Goal: Find specific page/section: Find specific page/section

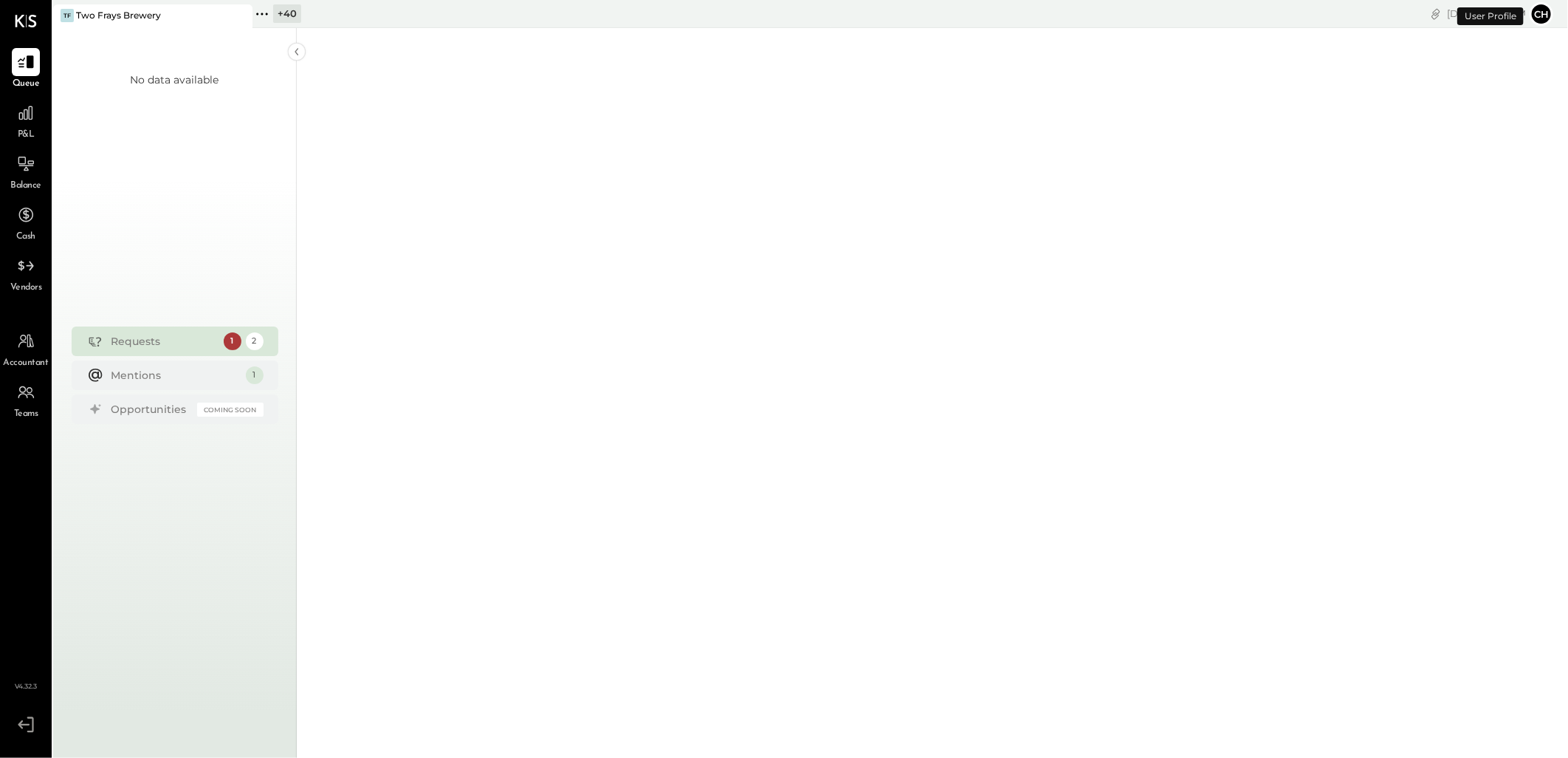
click at [263, 13] on icon at bounding box center [262, 15] width 20 height 20
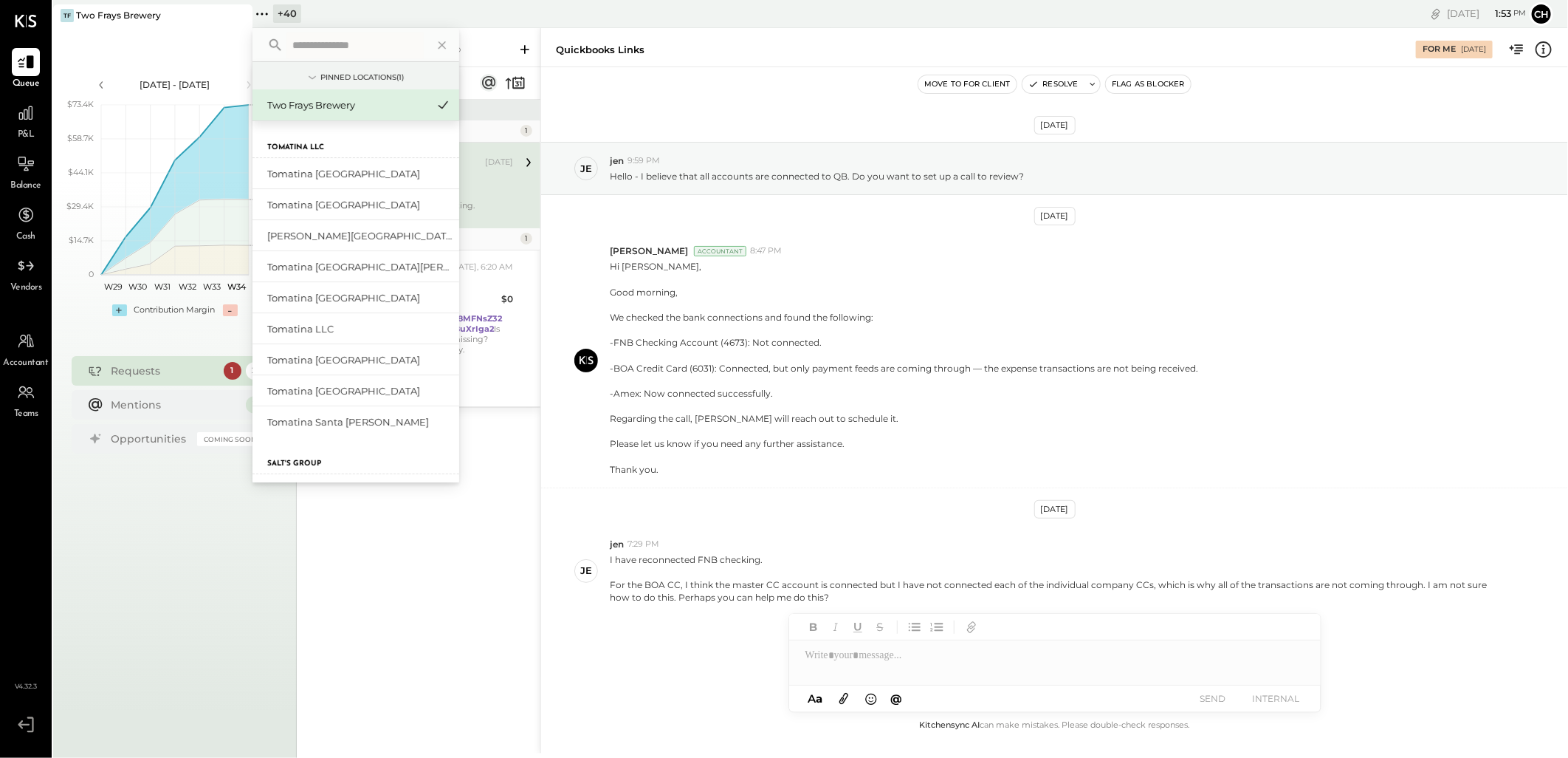
scroll to position [10, 0]
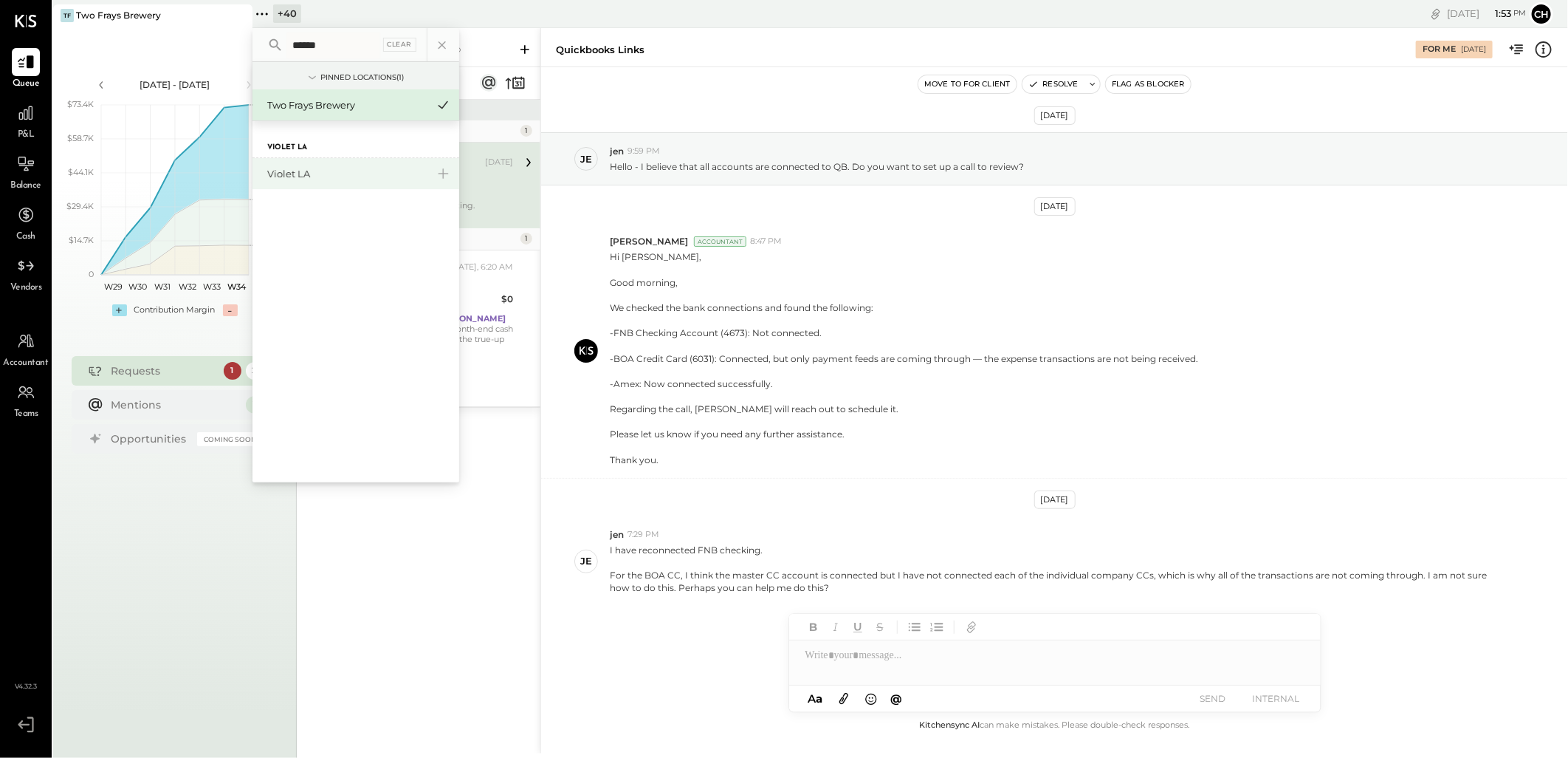
type input "******"
click at [307, 169] on div "Violet LA" at bounding box center [346, 173] width 160 height 14
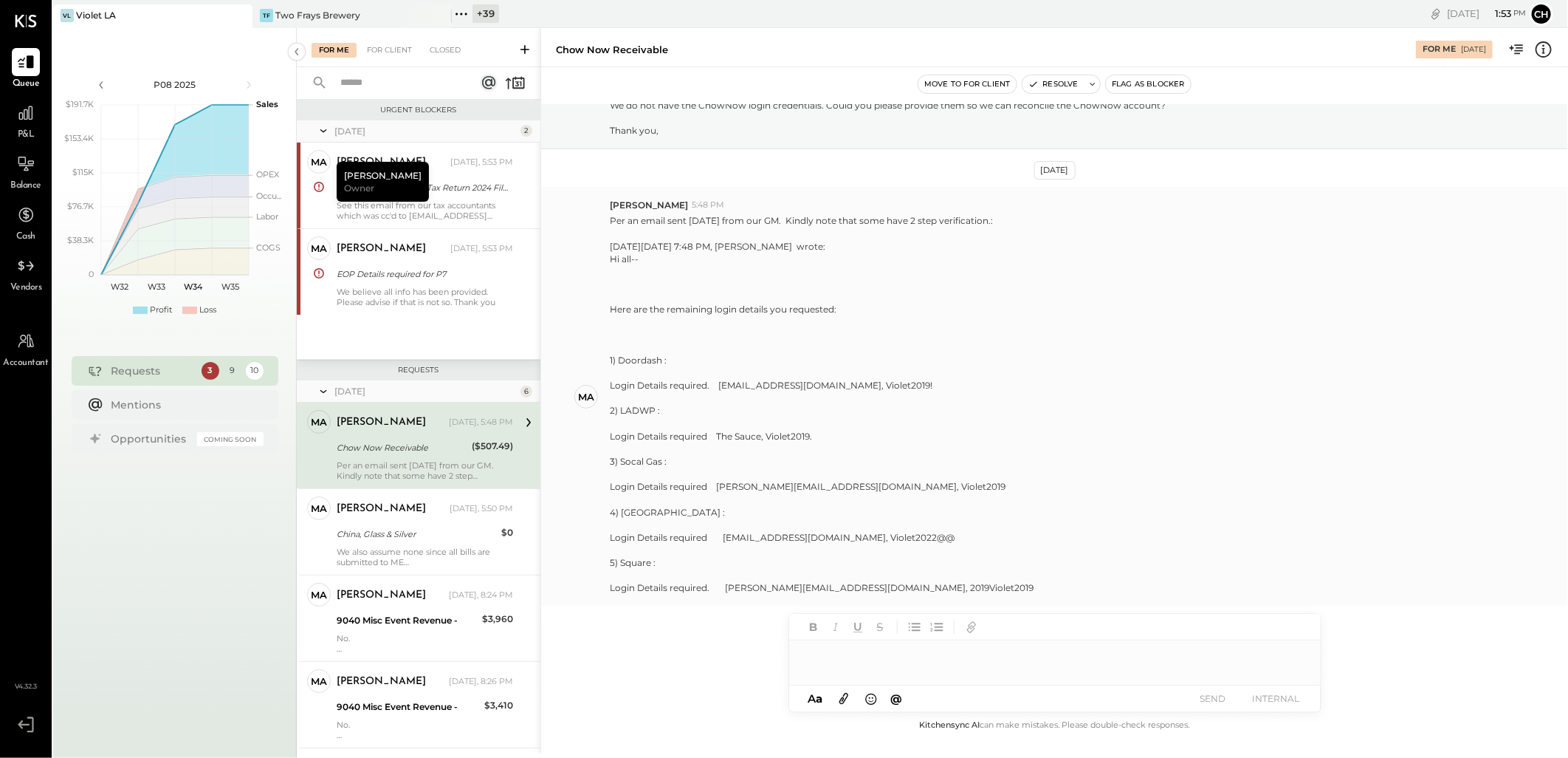
scroll to position [19, 0]
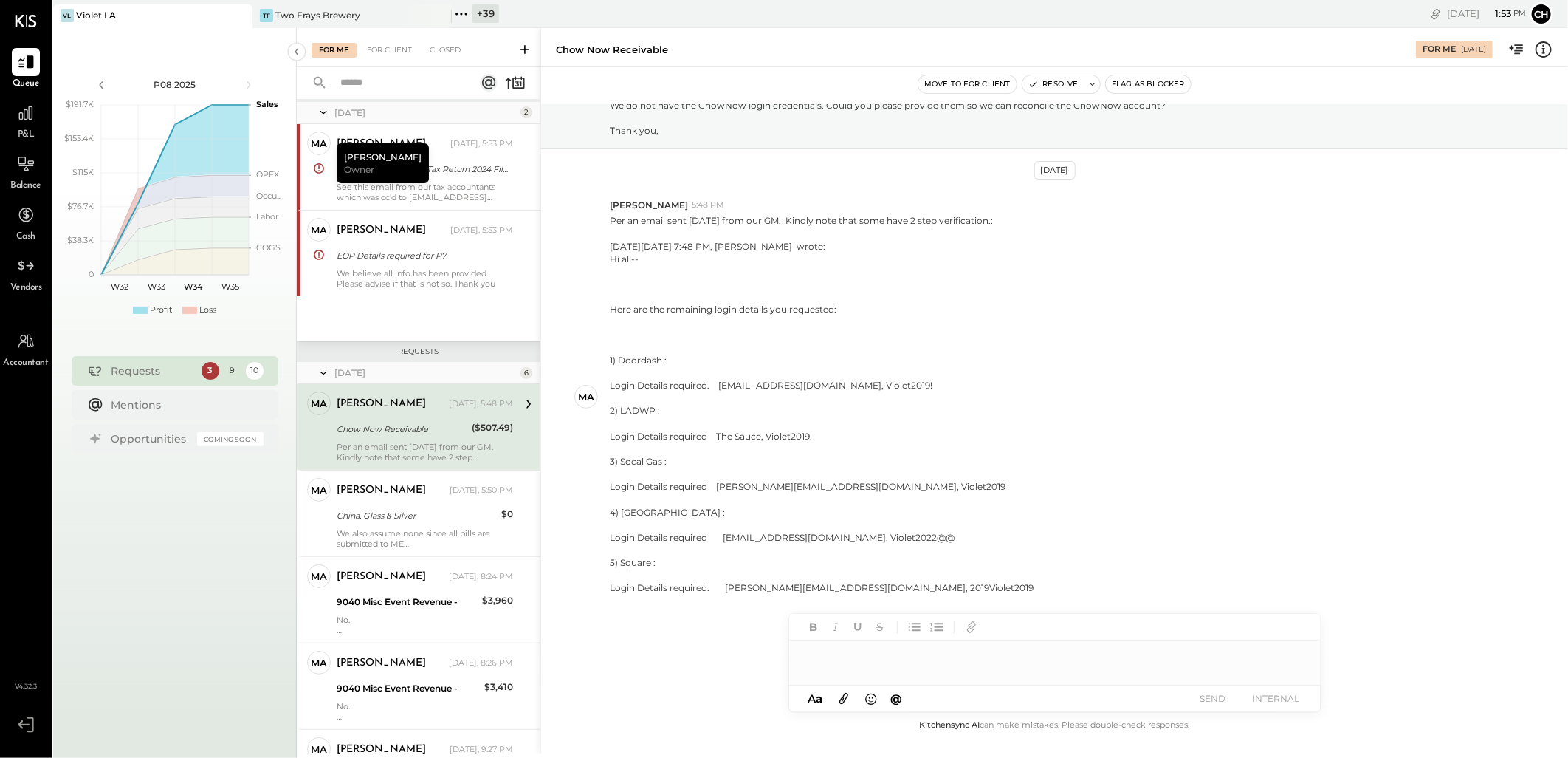
click at [368, 428] on div "Chow Now Receivable" at bounding box center [402, 429] width 131 height 15
click at [366, 499] on div "[PERSON_NAME] [DATE], 5:50 PM" at bounding box center [425, 490] width 176 height 21
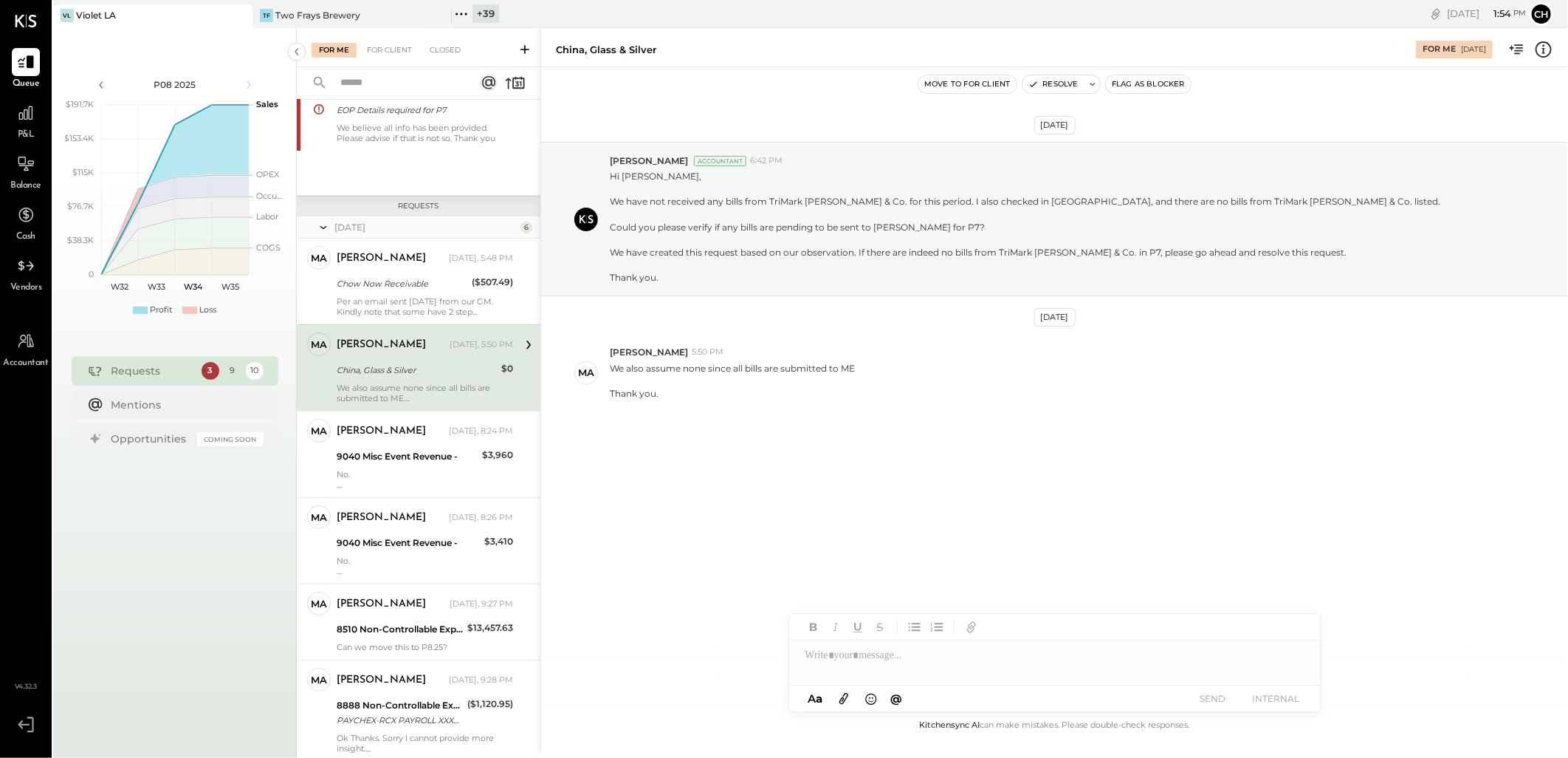
scroll to position [182, 0]
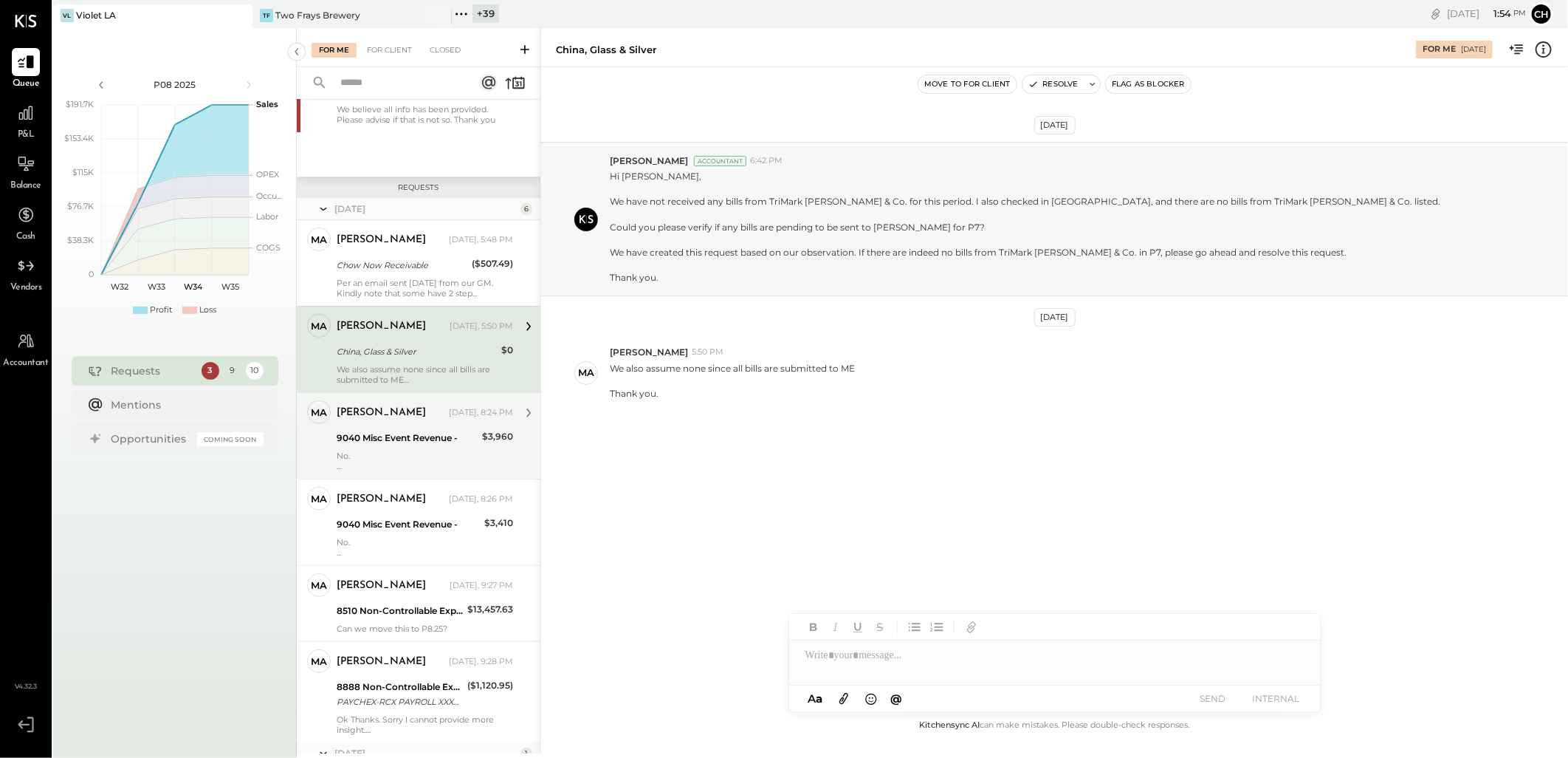
click at [368, 444] on div "9040 Misc Event Revenue -" at bounding box center [407, 438] width 141 height 15
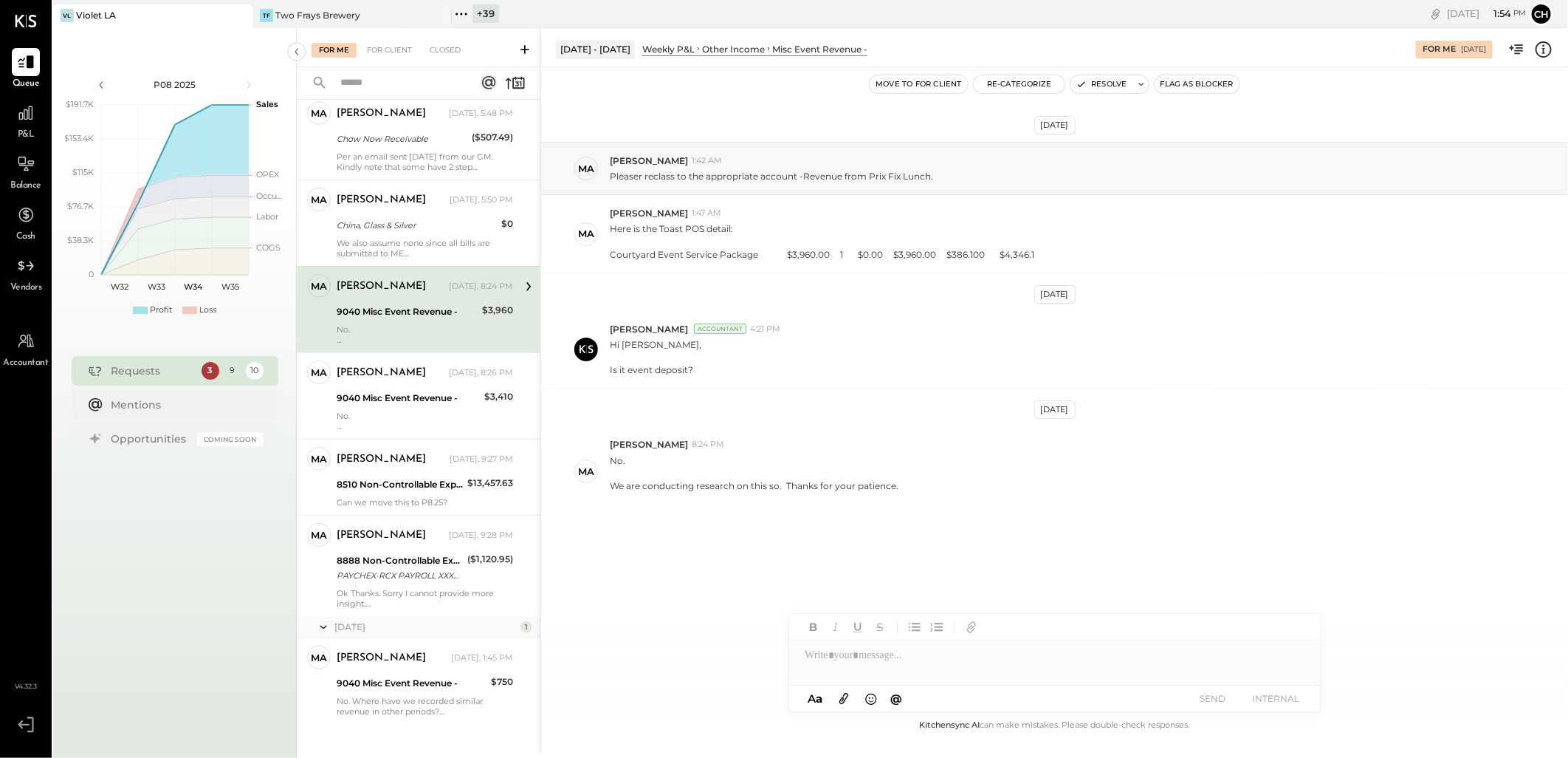
scroll to position [323, 0]
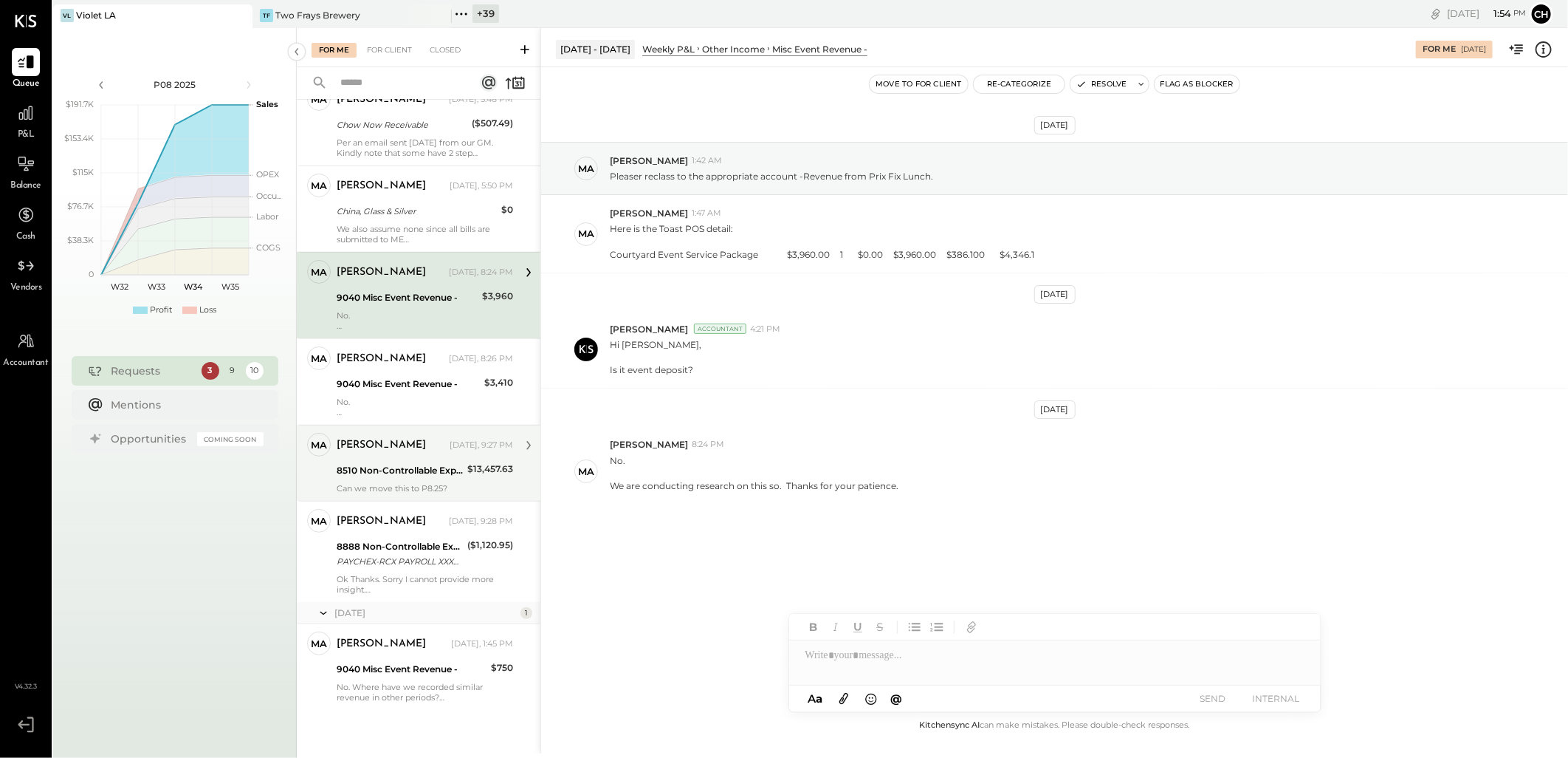
click at [364, 482] on div "[PERSON_NAME] [DATE], 9:27 PM 8510 Non-Controllable Expenses:Property Expenses:…" at bounding box center [425, 463] width 176 height 61
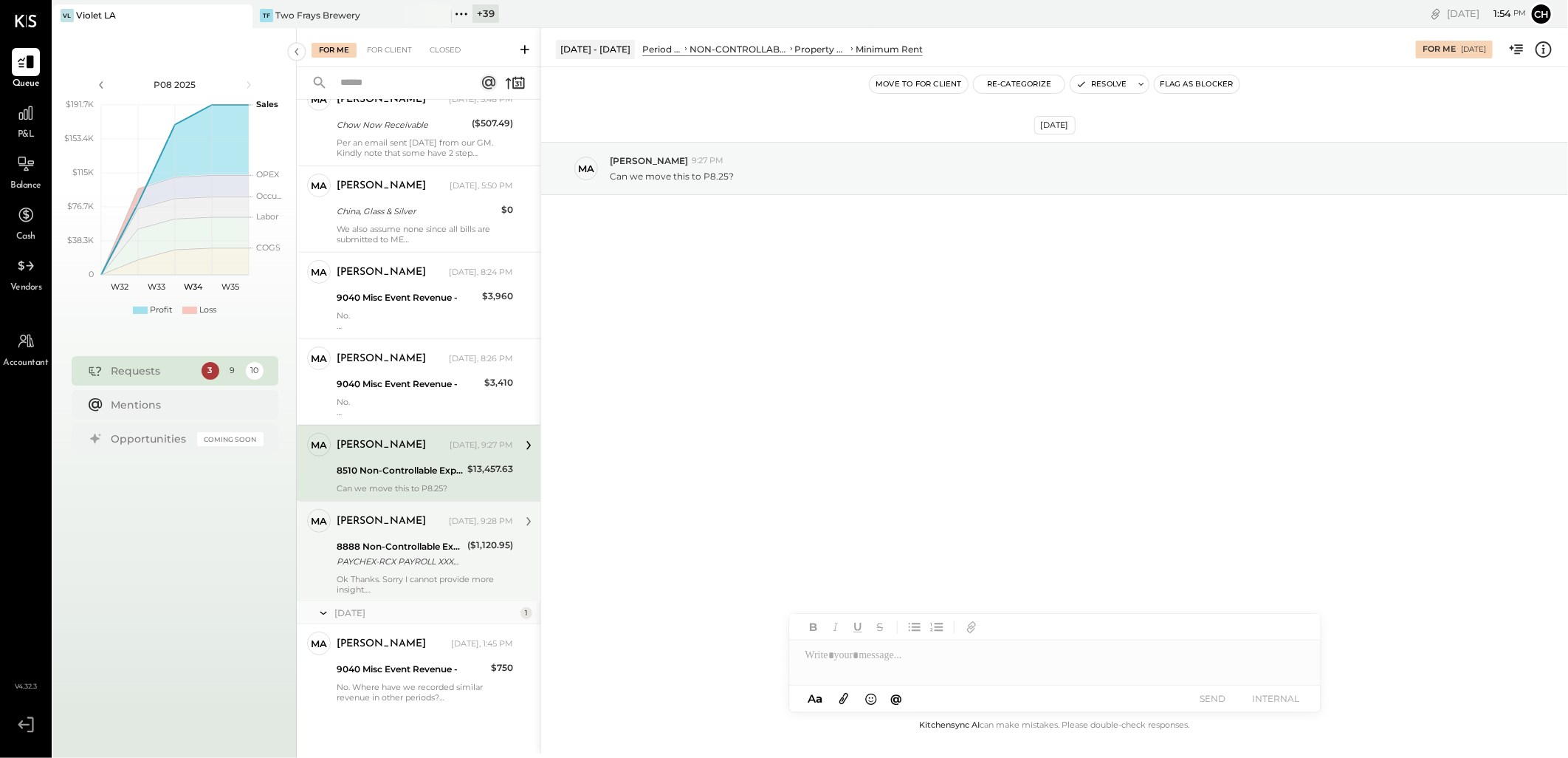
click at [383, 574] on div "Ok Thanks. Sorry I cannot provide more insight." at bounding box center [425, 584] width 176 height 21
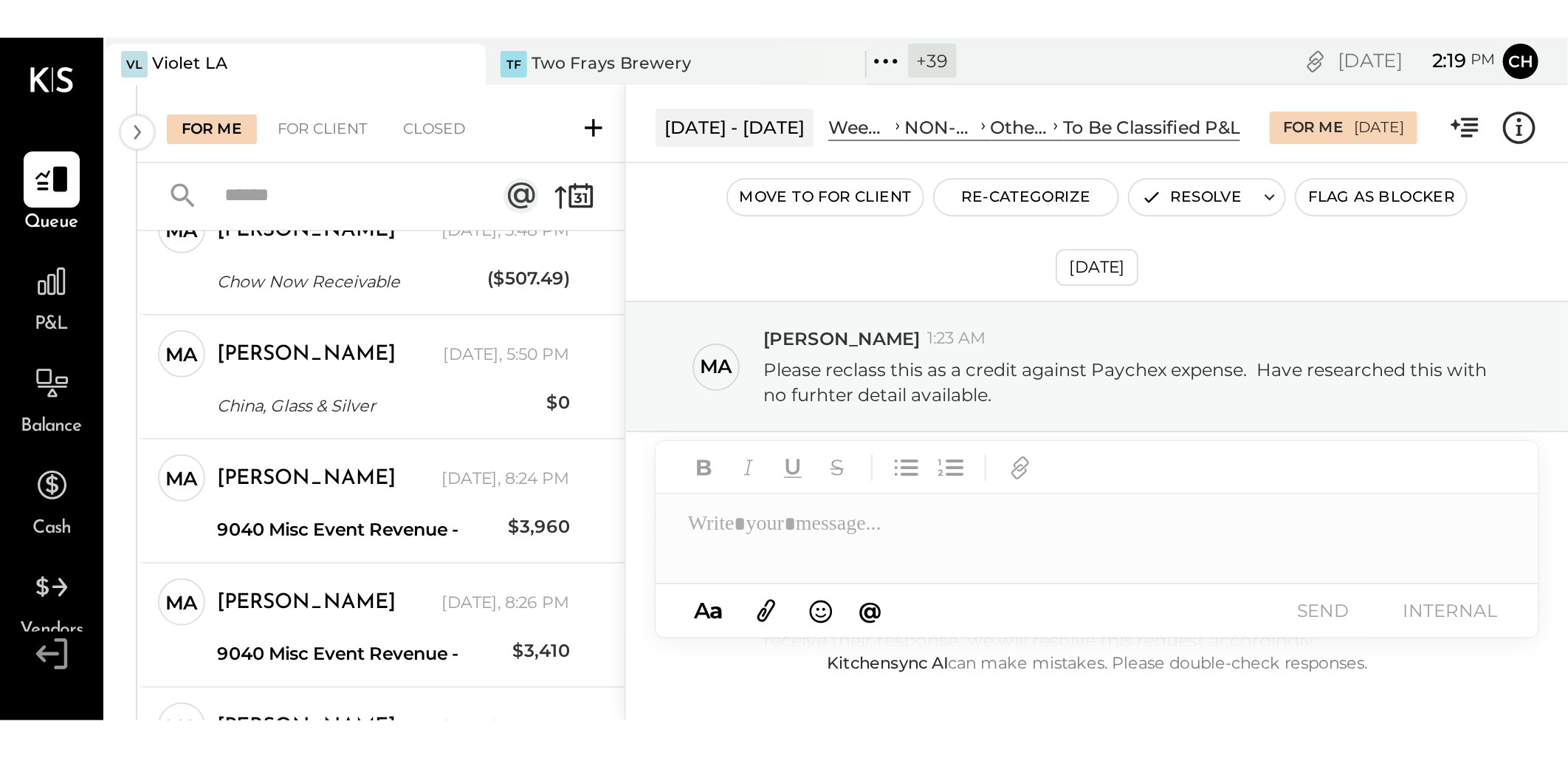
scroll to position [323, 0]
